Goal: Information Seeking & Learning: Learn about a topic

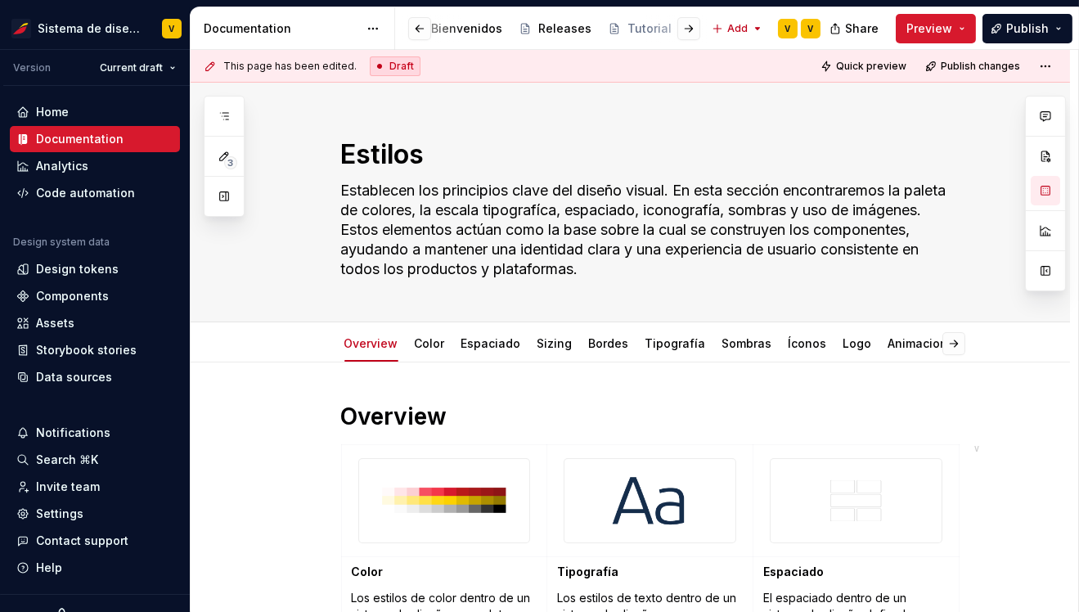
scroll to position [835, 0]
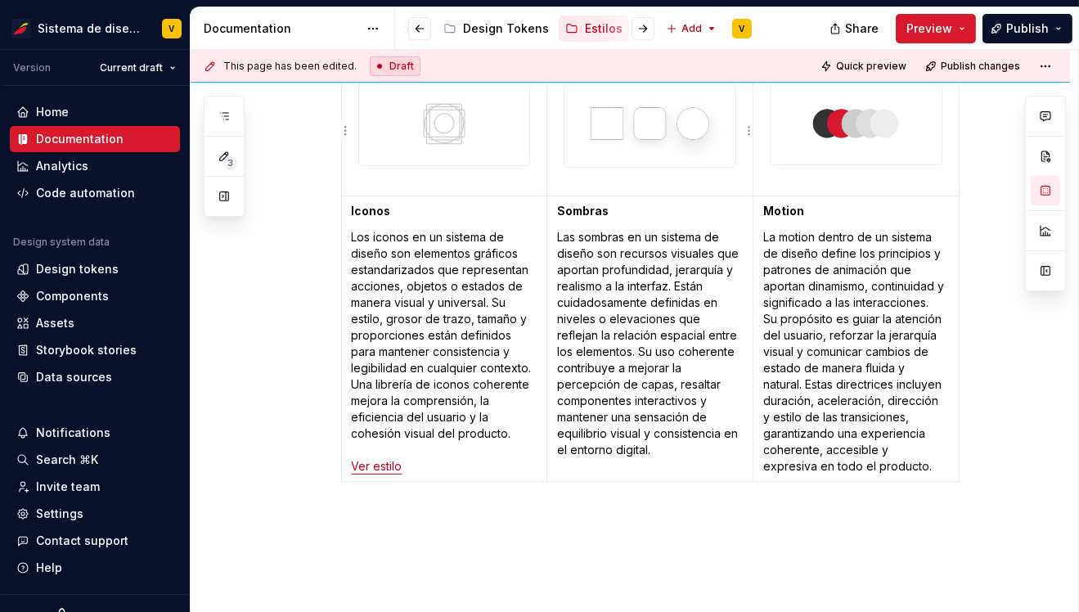
type textarea "*"
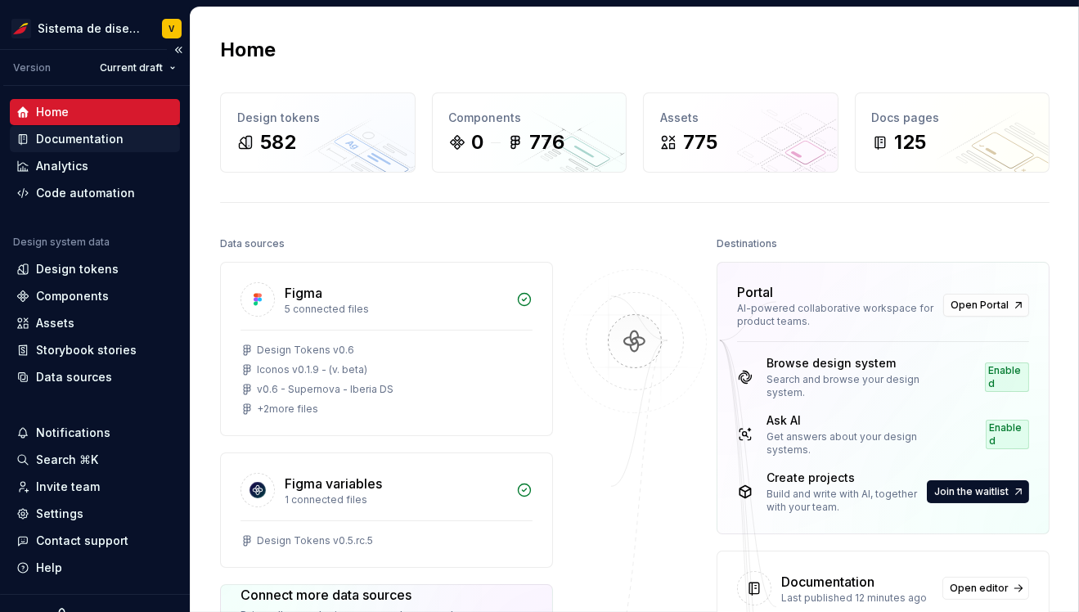
click at [63, 145] on div "Documentation" at bounding box center [80, 139] width 88 height 16
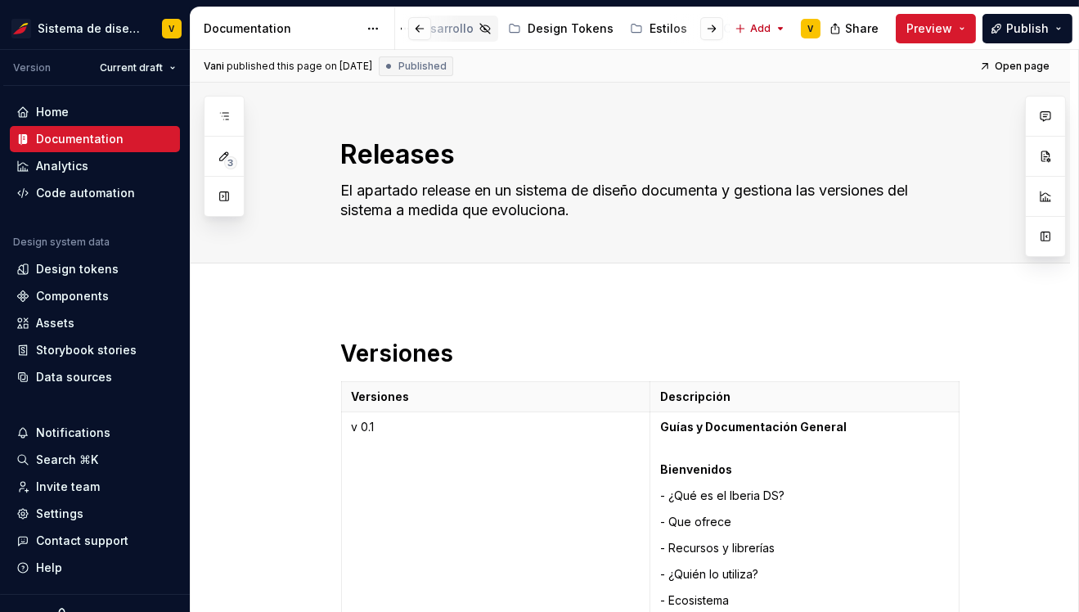
scroll to position [0, 577]
click at [585, 29] on div "Estilos" at bounding box center [604, 28] width 38 height 16
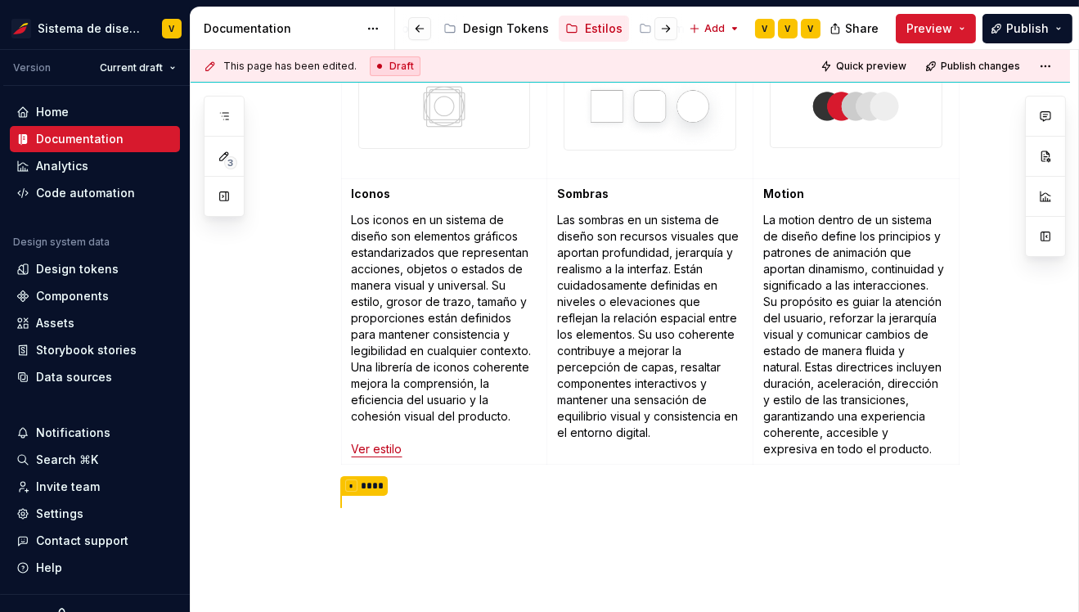
scroll to position [951, 0]
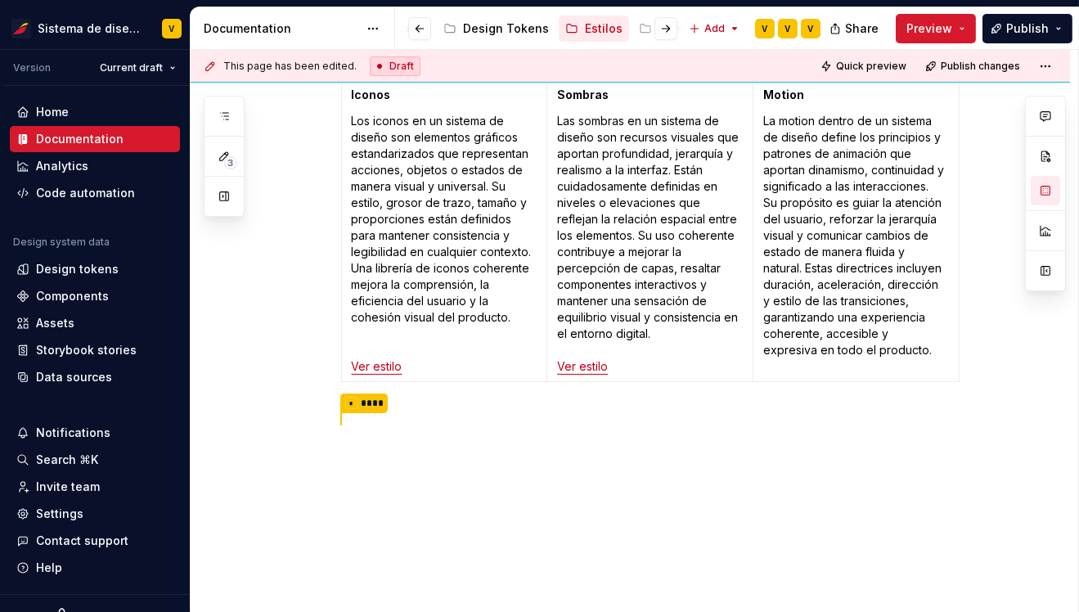
type textarea "*"
